Goal: Navigation & Orientation: Find specific page/section

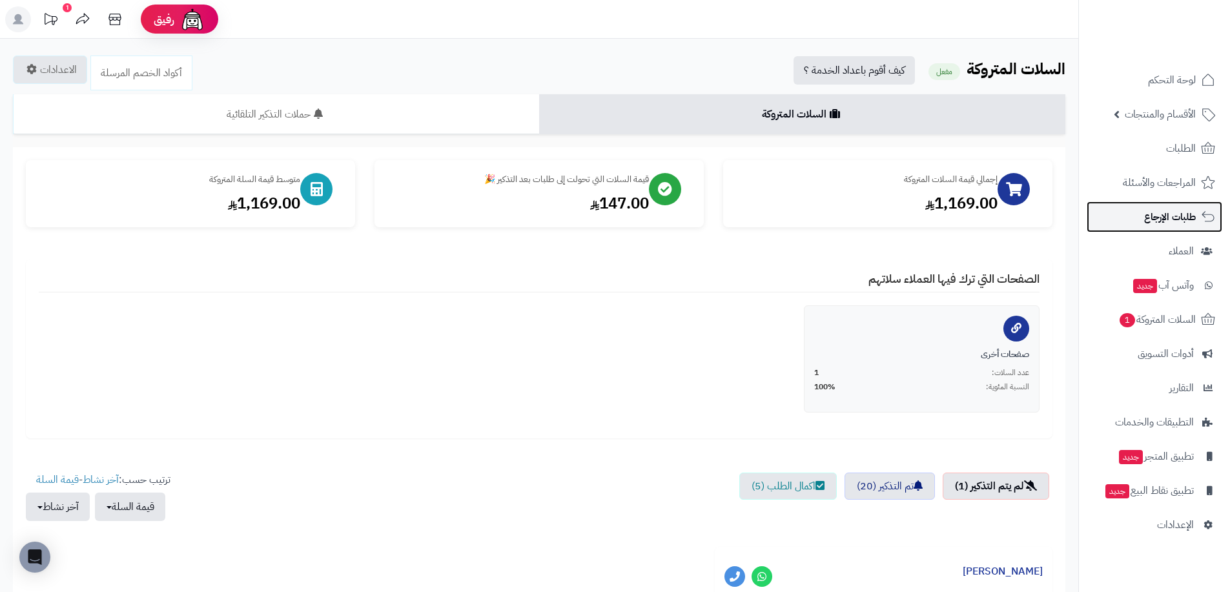
click at [1160, 207] on link "طلبات الإرجاع" at bounding box center [1155, 216] width 136 height 31
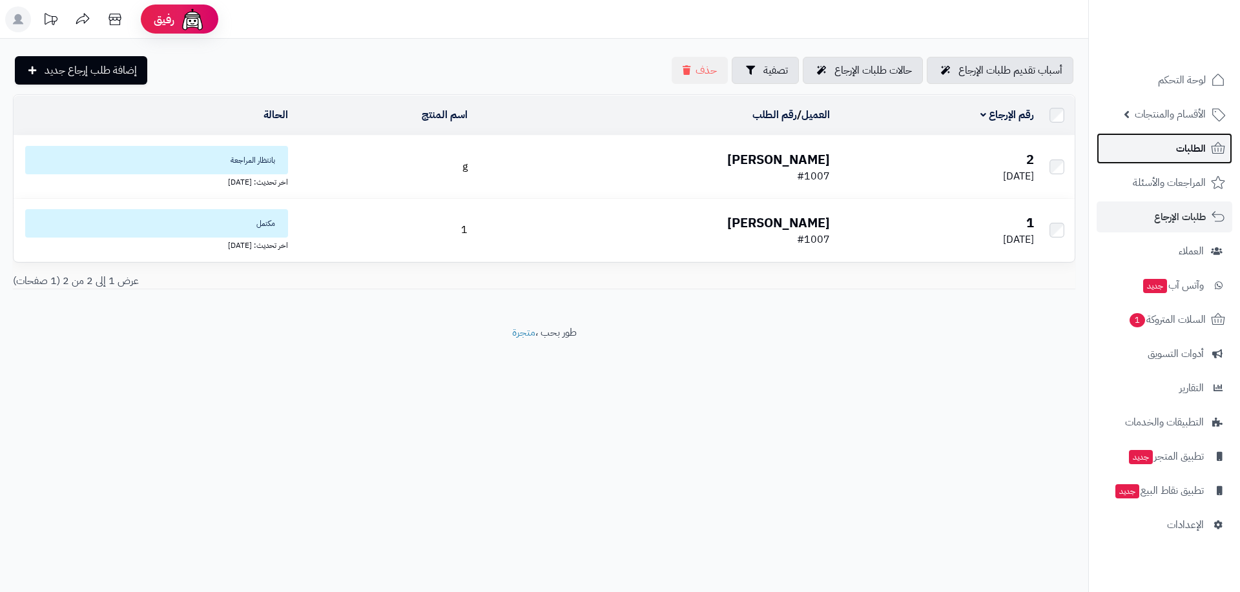
click at [1167, 143] on link "الطلبات" at bounding box center [1165, 148] width 136 height 31
